Goal: Information Seeking & Learning: Learn about a topic

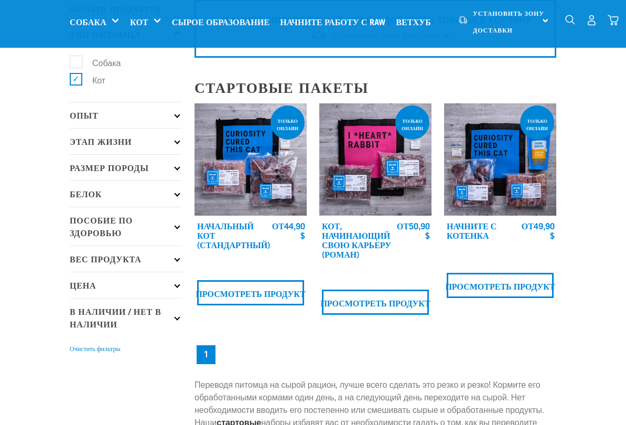
scroll to position [53, 0]
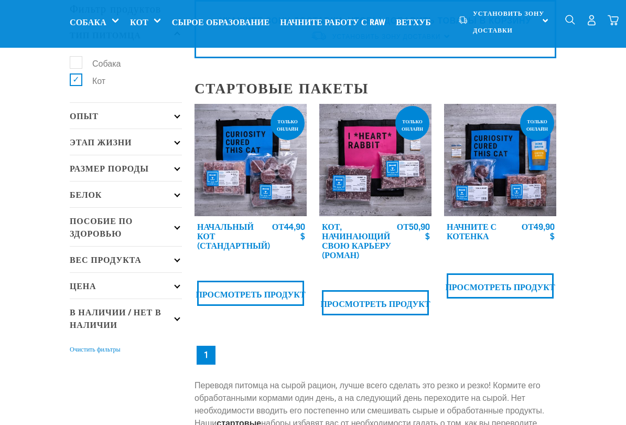
click at [181, 222] on p "Пособие по здоровью" at bounding box center [126, 226] width 112 height 39
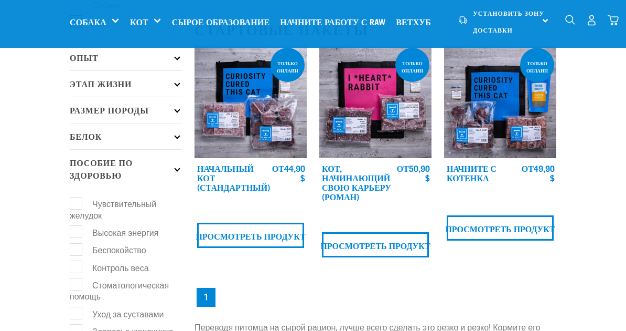
scroll to position [0, 0]
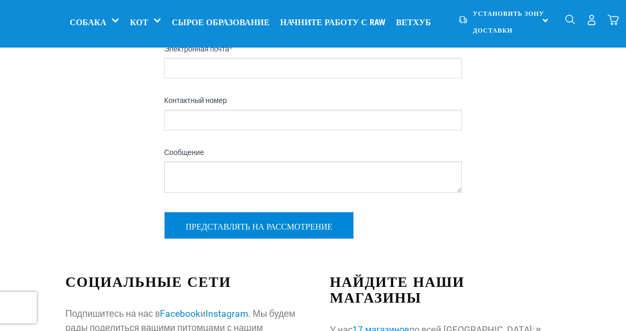
scroll to position [122, 0]
